Goal: Task Accomplishment & Management: Manage account settings

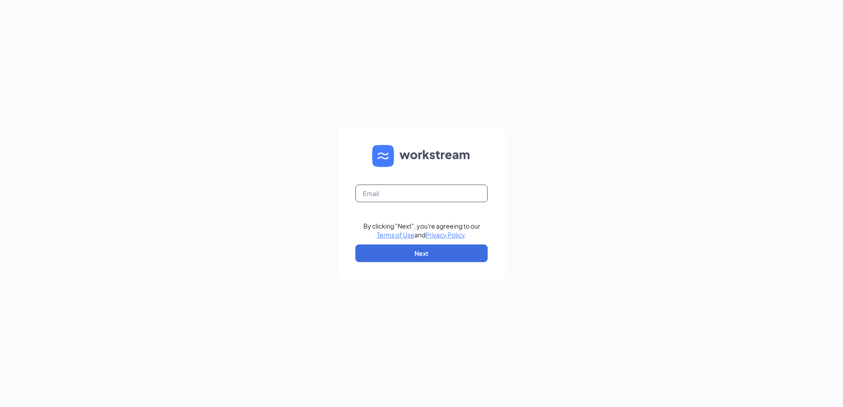
click at [373, 195] on input "text" at bounding box center [421, 194] width 132 height 18
type input "dustinyoungjjs@gmail.com"
click at [430, 251] on button "Next" at bounding box center [421, 254] width 132 height 18
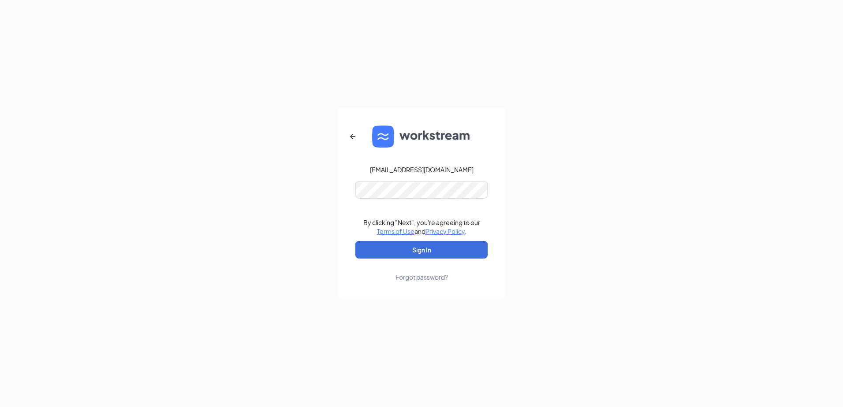
click at [296, 191] on div "dustinyoungjjs@gmail.com By clicking "Next", you're agreeing to our Terms of Us…" at bounding box center [421, 203] width 843 height 407
click at [402, 245] on button "Sign In" at bounding box center [421, 250] width 132 height 18
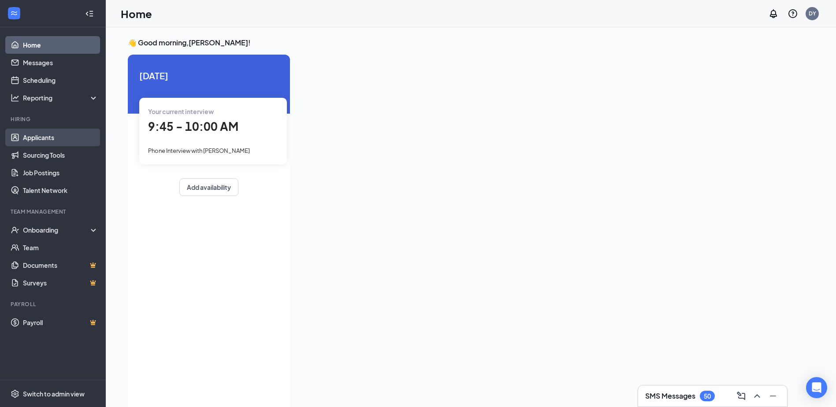
click at [41, 141] on link "Applicants" at bounding box center [60, 138] width 75 height 18
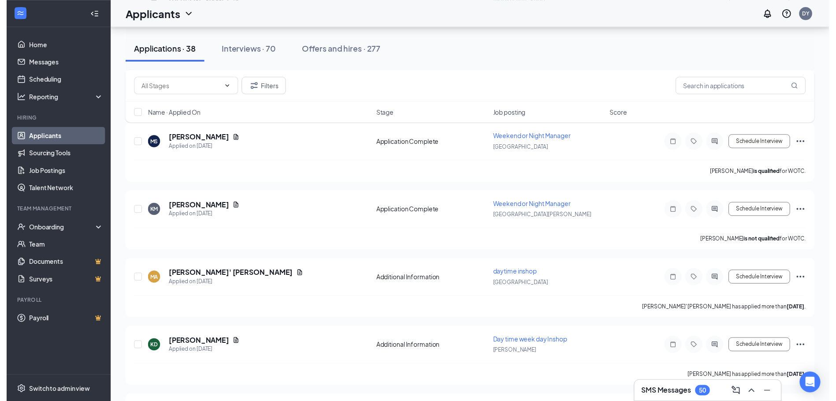
scroll to position [397, 0]
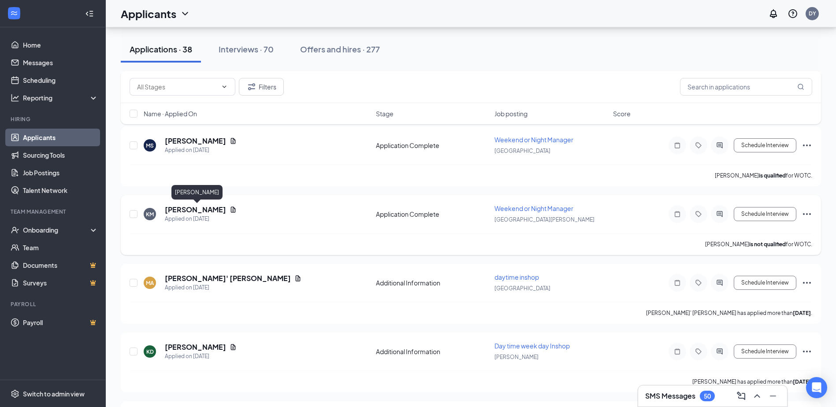
click at [178, 211] on h5 "[PERSON_NAME]" at bounding box center [195, 210] width 61 height 10
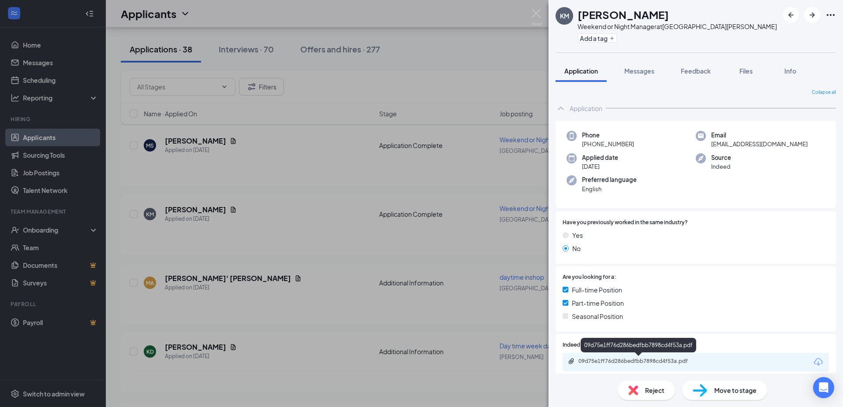
click at [641, 361] on div "09d75e1ff76d286bedfbb7898cd4f53a.pdf" at bounding box center [639, 361] width 123 height 7
click at [487, 52] on div "KM [PERSON_NAME] Weekend or Night Manager at [GEOGRAPHIC_DATA][PERSON_NAME] Add…" at bounding box center [421, 203] width 843 height 407
click at [536, 10] on div "Applicants DY" at bounding box center [474, 13] width 737 height 27
